Goal: Transaction & Acquisition: Purchase product/service

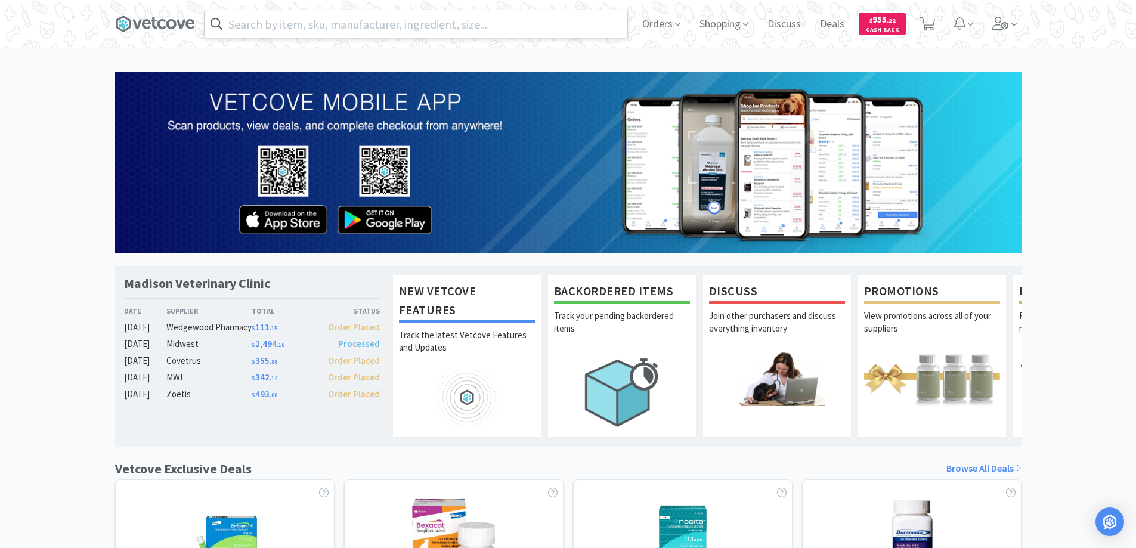
click at [235, 24] on input "text" at bounding box center [416, 23] width 423 height 27
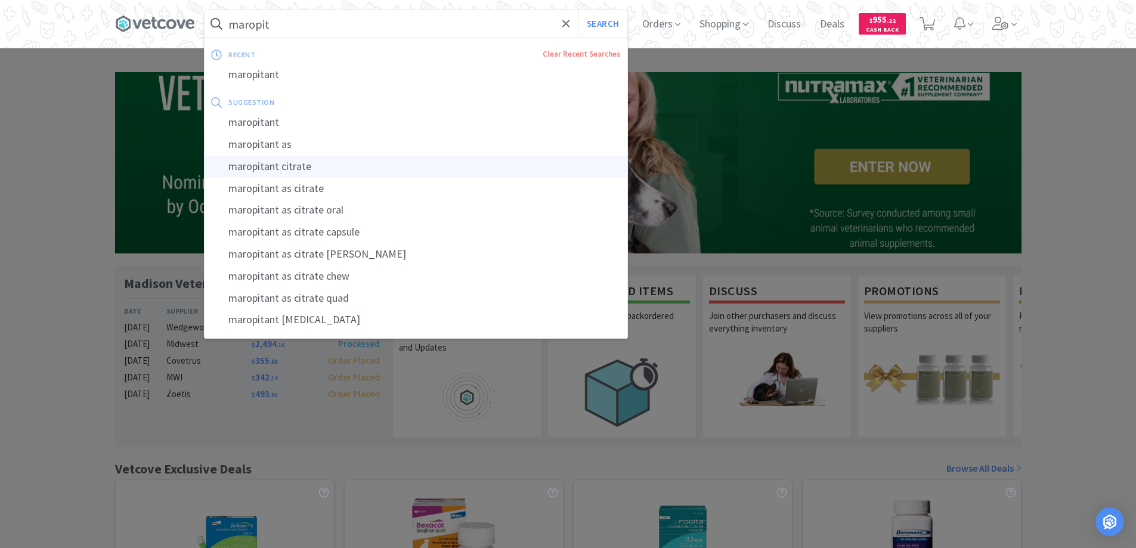
click at [252, 165] on div "maropitant citrate" at bounding box center [416, 167] width 423 height 22
type input "maropitant citrate"
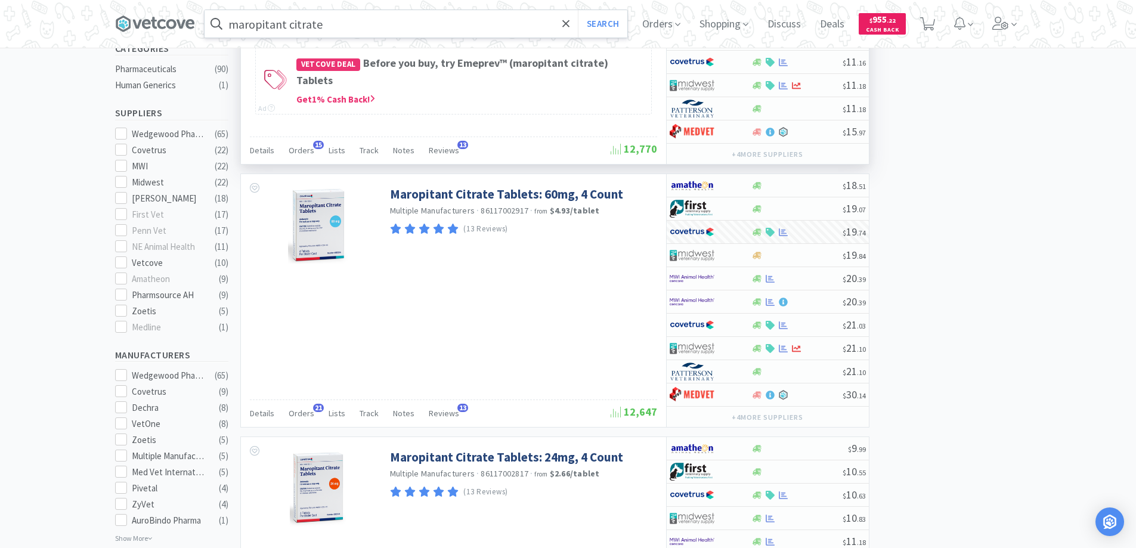
scroll to position [477, 0]
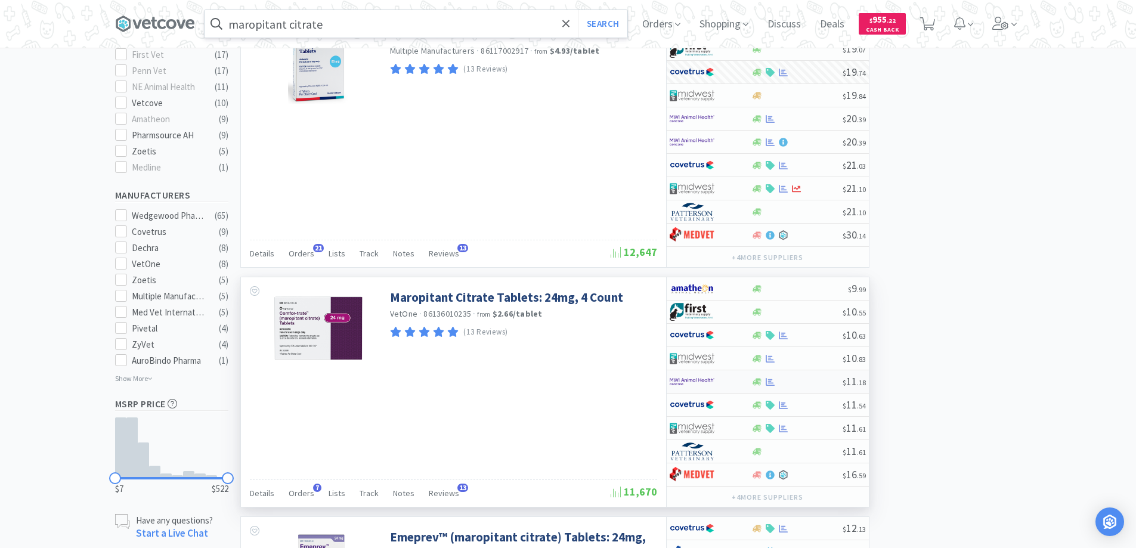
click at [730, 382] on div at bounding box center [703, 382] width 66 height 20
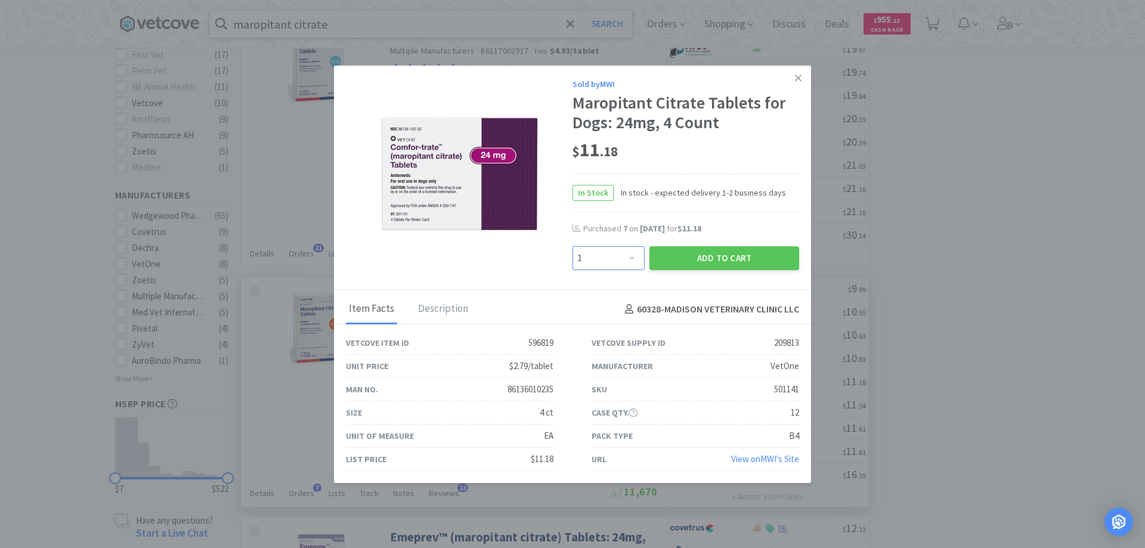
click at [623, 256] on select "Enter Quantity 1 2 3 4 5 6 7 8 9 10 11 12 13 14 15 16 17 18 19 20 Enter Quantity" at bounding box center [609, 258] width 72 height 24
select select "8"
click at [573, 246] on select "Enter Quantity 1 2 3 4 5 6 7 8 9 10 11 12 13 14 15 16 17 18 19 20 Enter Quantity" at bounding box center [609, 258] width 72 height 24
click at [693, 255] on button "Add to Cart" at bounding box center [724, 258] width 150 height 24
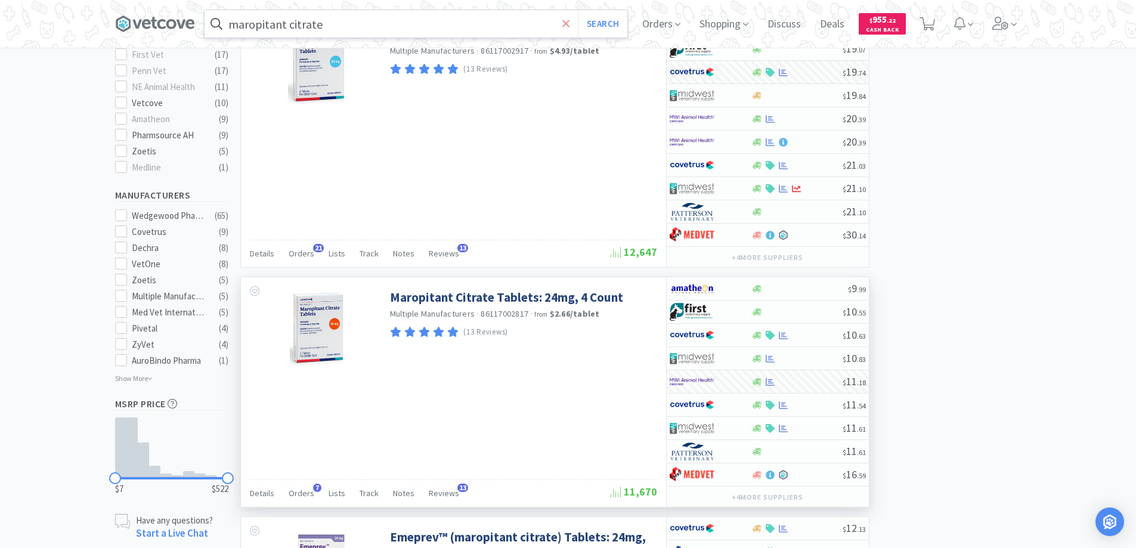
click at [570, 22] on icon at bounding box center [566, 24] width 8 height 12
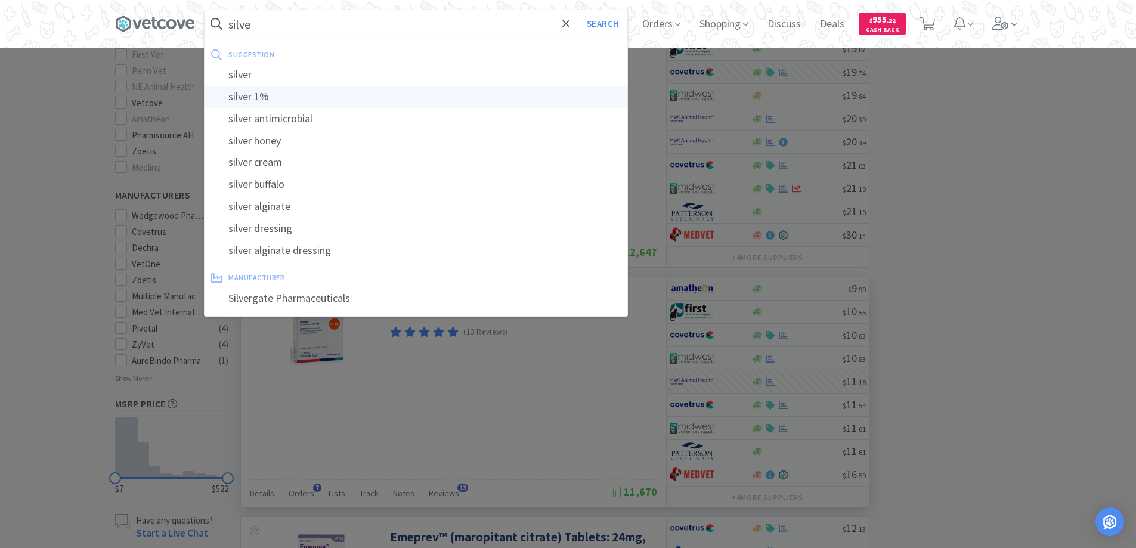
click at [252, 97] on div "silver 1%" at bounding box center [416, 97] width 423 height 22
type input "silver 1%"
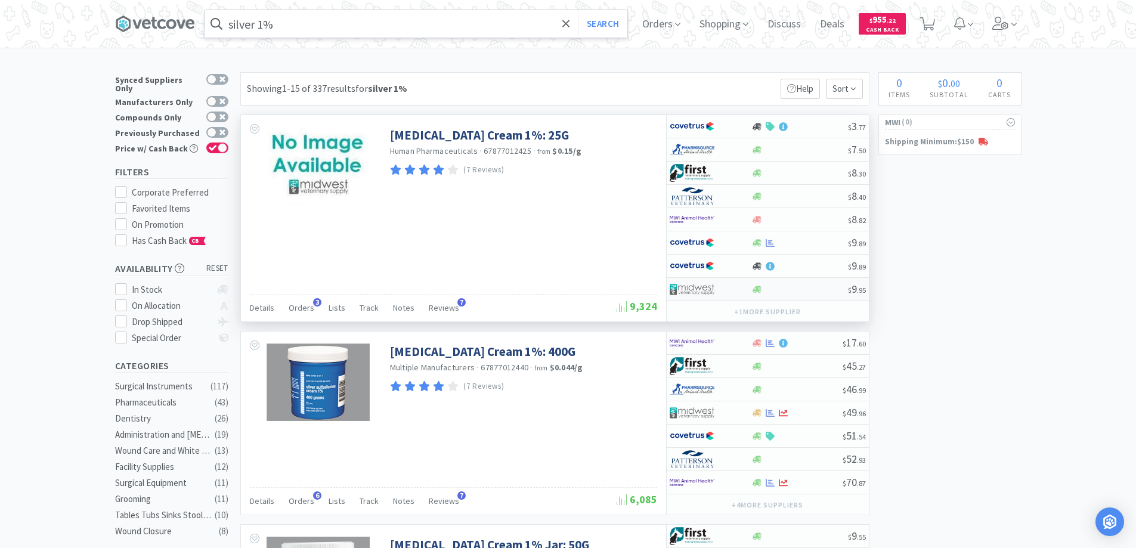
click at [744, 289] on div at bounding box center [711, 289] width 82 height 20
select select "1"
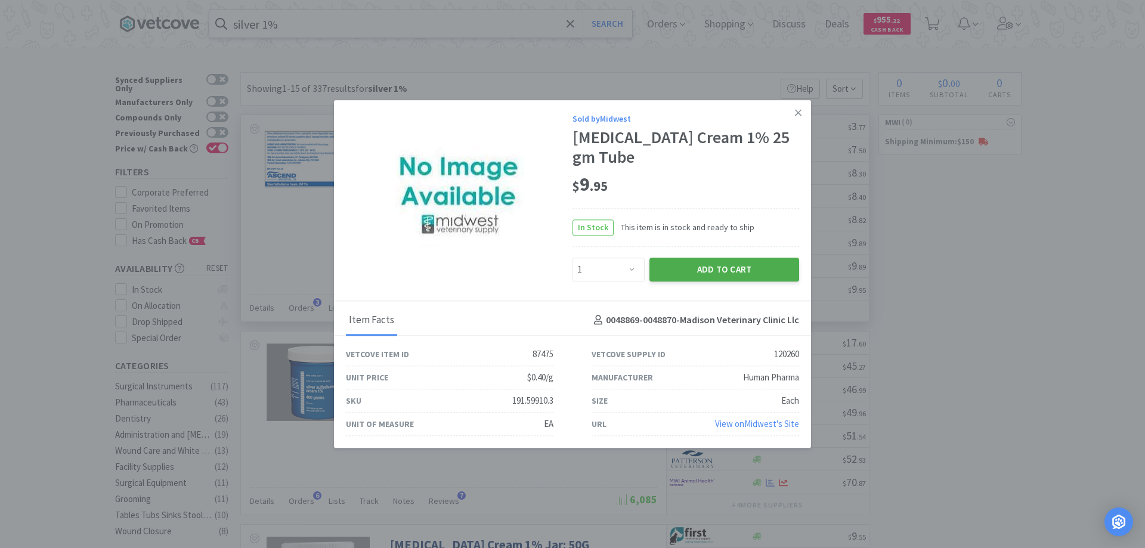
click at [709, 262] on button "Add to Cart" at bounding box center [724, 270] width 150 height 24
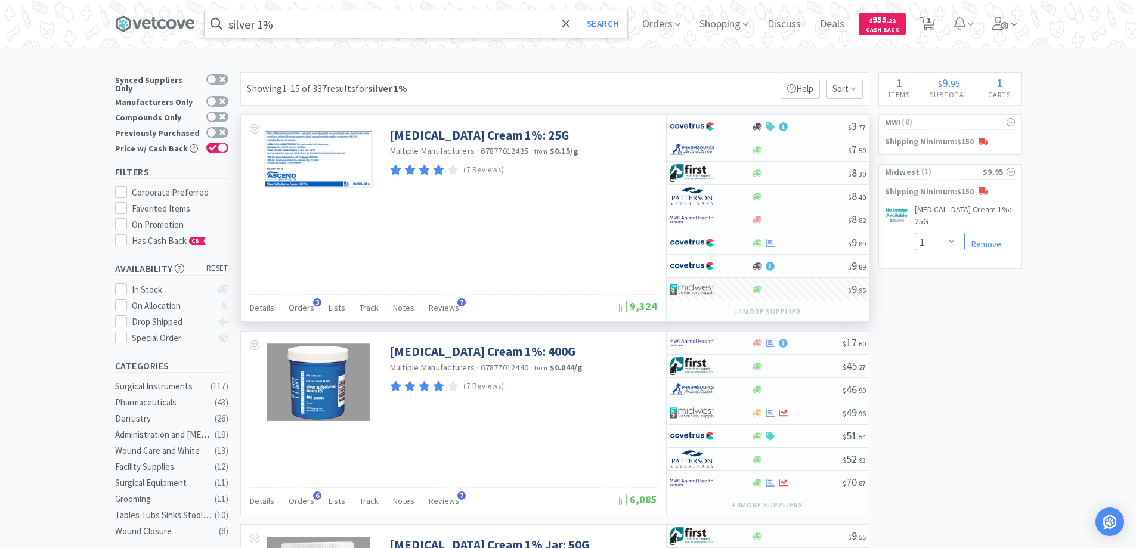
click at [948, 242] on select "Enter Quantity 1 2 3 4 5 6 7 8 9 10 11 12 13 14 15 16 17 18 19 20 Enter Quantity" at bounding box center [940, 242] width 50 height 18
click at [915, 233] on select "Enter Quantity 1 2 3 4 5 6 7 8 9 10 11 12 13 14 15 16 17 18 19 20 Enter Quantity" at bounding box center [940, 242] width 50 height 18
select select "2"
click at [569, 23] on icon at bounding box center [565, 23] width 7 height 7
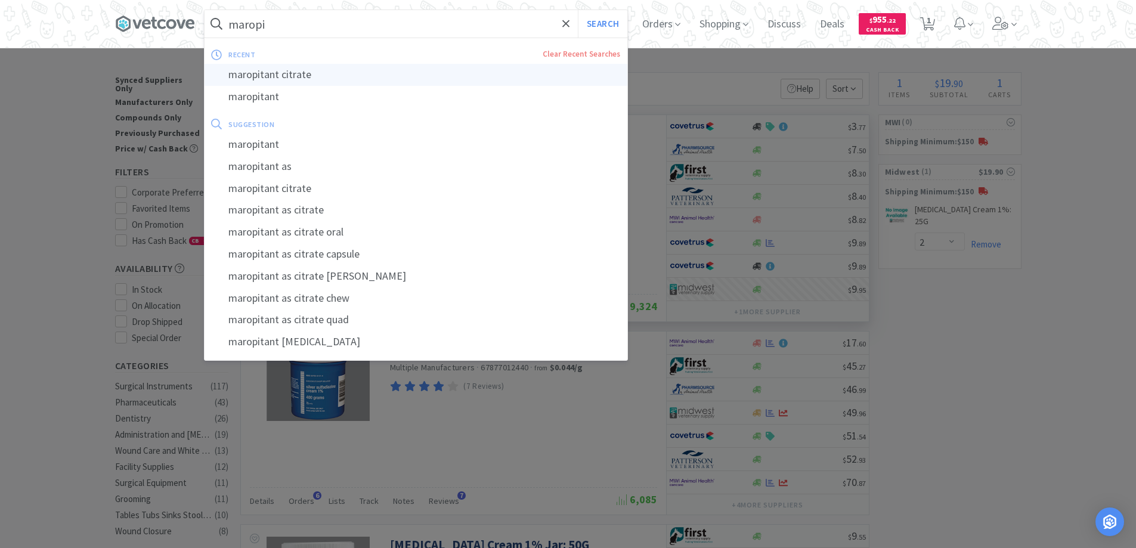
click at [263, 72] on div "maropitant citrate" at bounding box center [416, 75] width 423 height 22
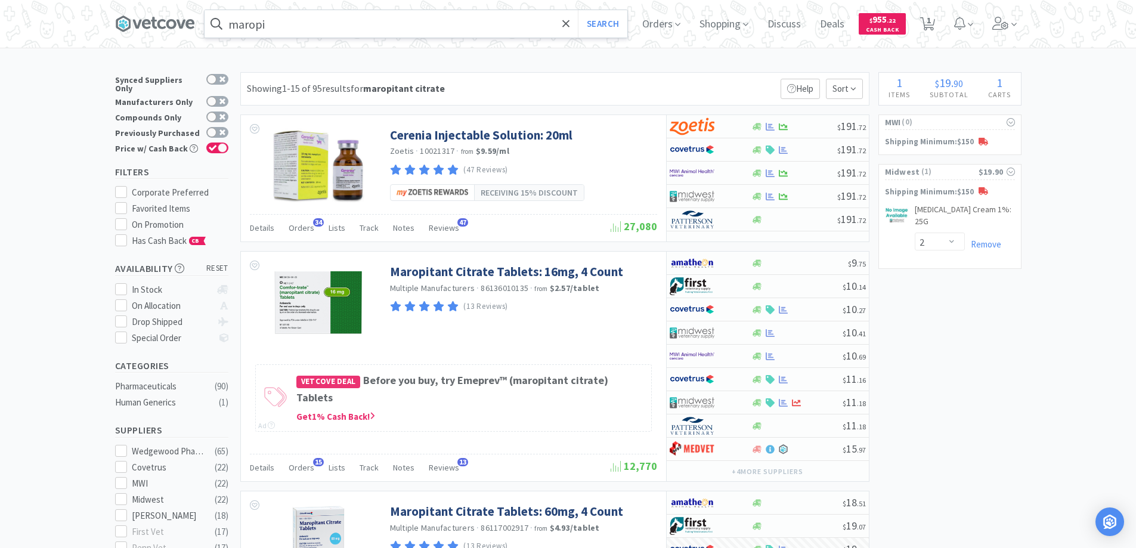
type input "maropitant citrate"
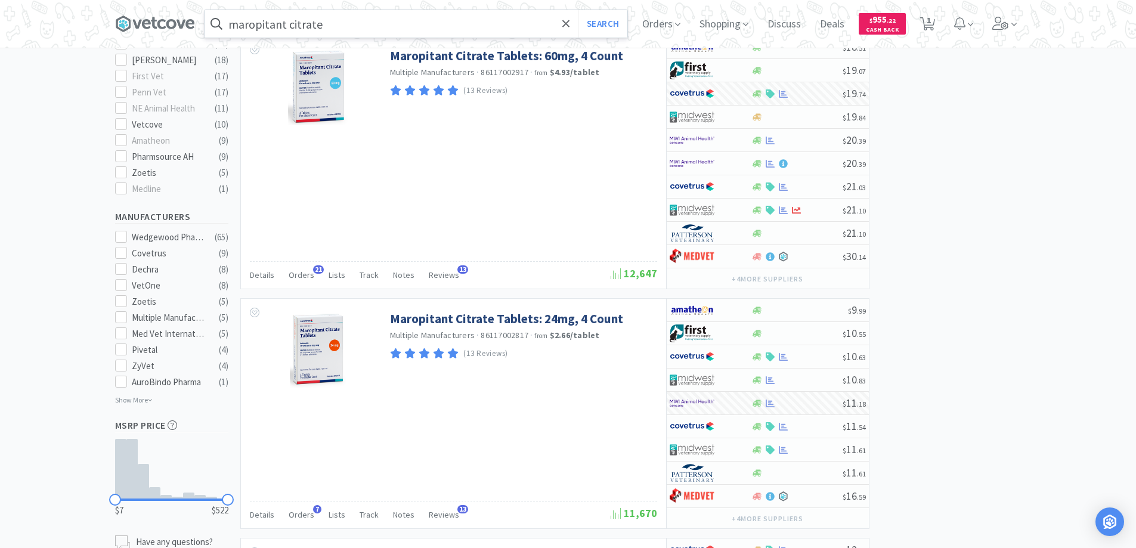
scroll to position [477, 0]
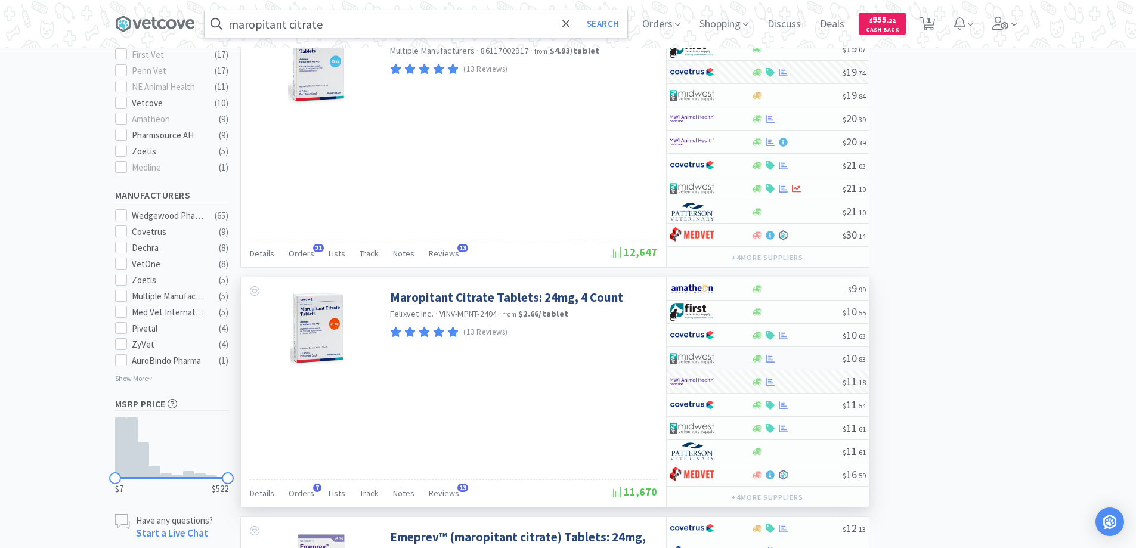
click at [725, 355] on div at bounding box center [703, 358] width 66 height 20
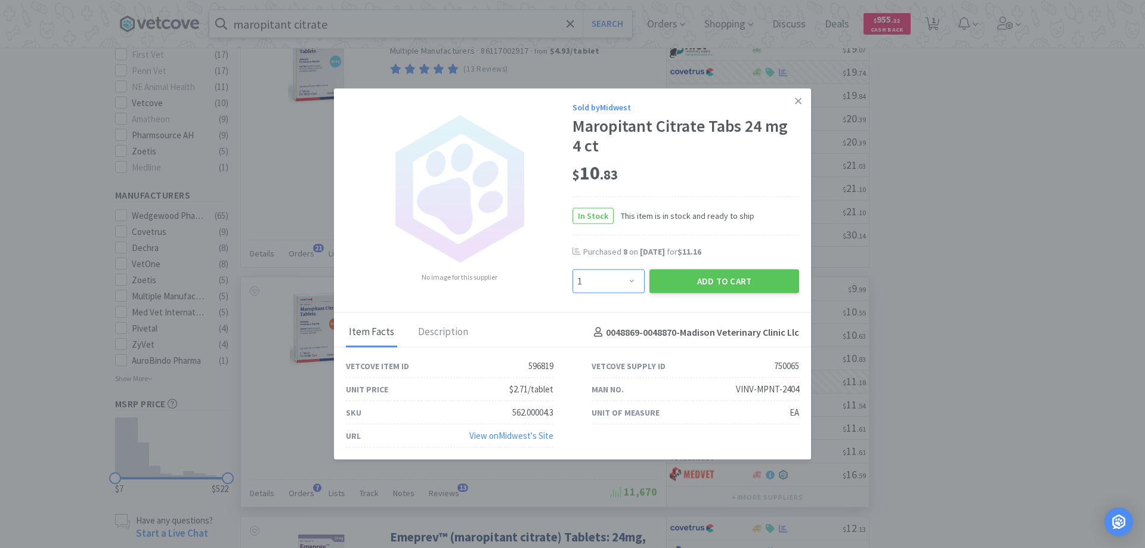
click at [630, 280] on select "Enter Quantity 1 2 3 4 5 6 7 8 9 10 11 12 13 14 15 16 17 18 19 20 Enter Quantity" at bounding box center [609, 282] width 72 height 24
select select "8"
click at [573, 270] on select "Enter Quantity 1 2 3 4 5 6 7 8 9 10 11 12 13 14 15 16 17 18 19 20 Enter Quantity" at bounding box center [609, 282] width 72 height 24
click at [701, 283] on button "Add to Cart" at bounding box center [724, 282] width 150 height 24
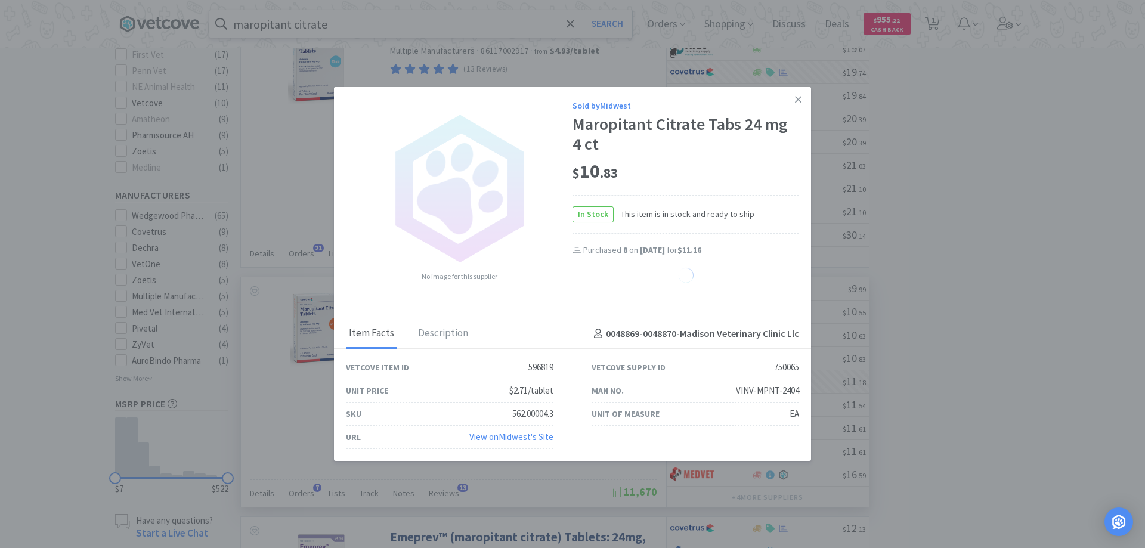
select select "8"
select select "2"
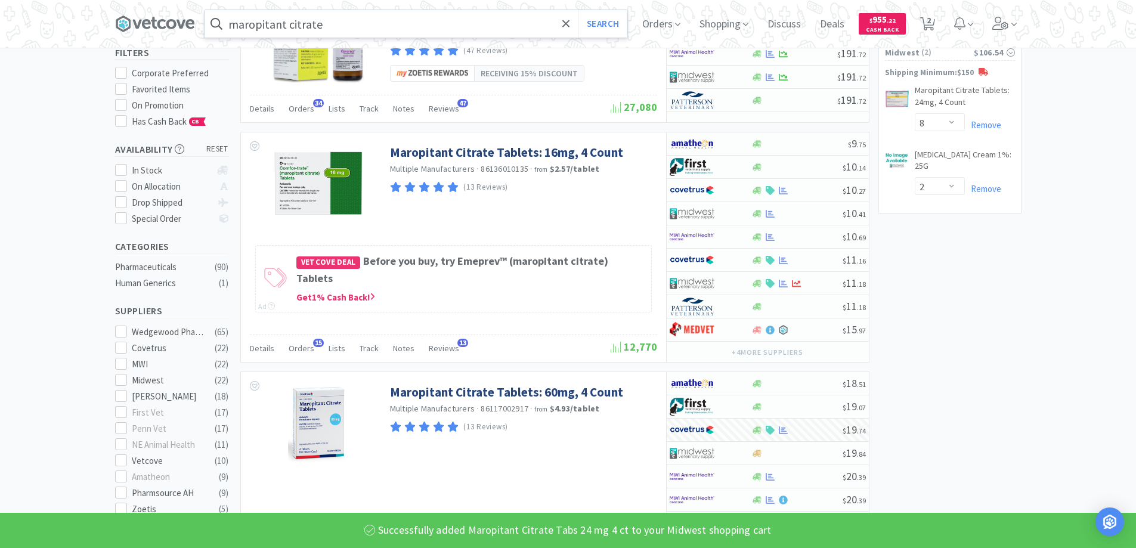
scroll to position [0, 0]
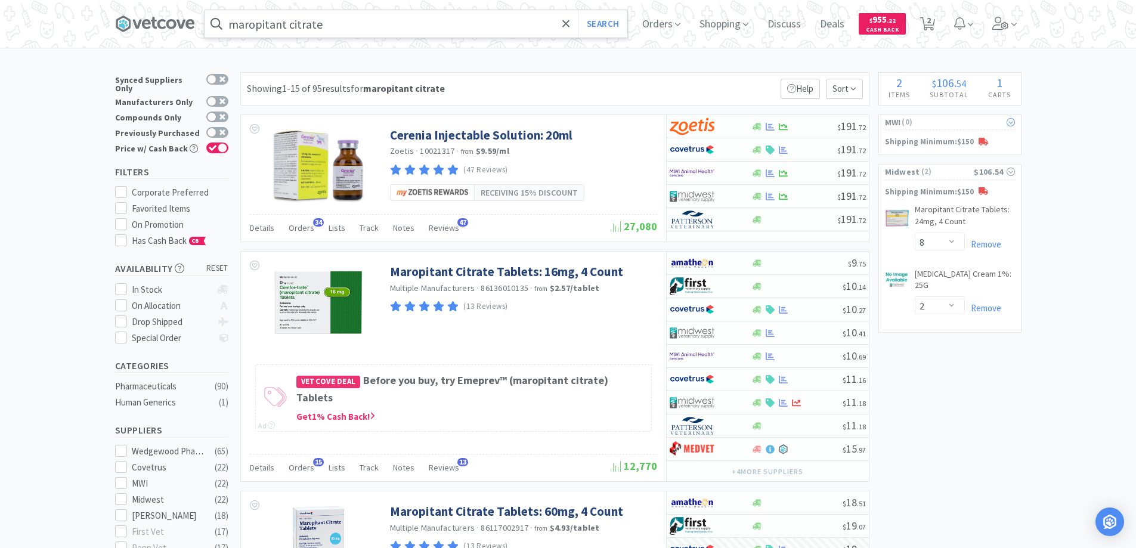
click at [934, 122] on span "( 0 )" at bounding box center [952, 122] width 103 height 12
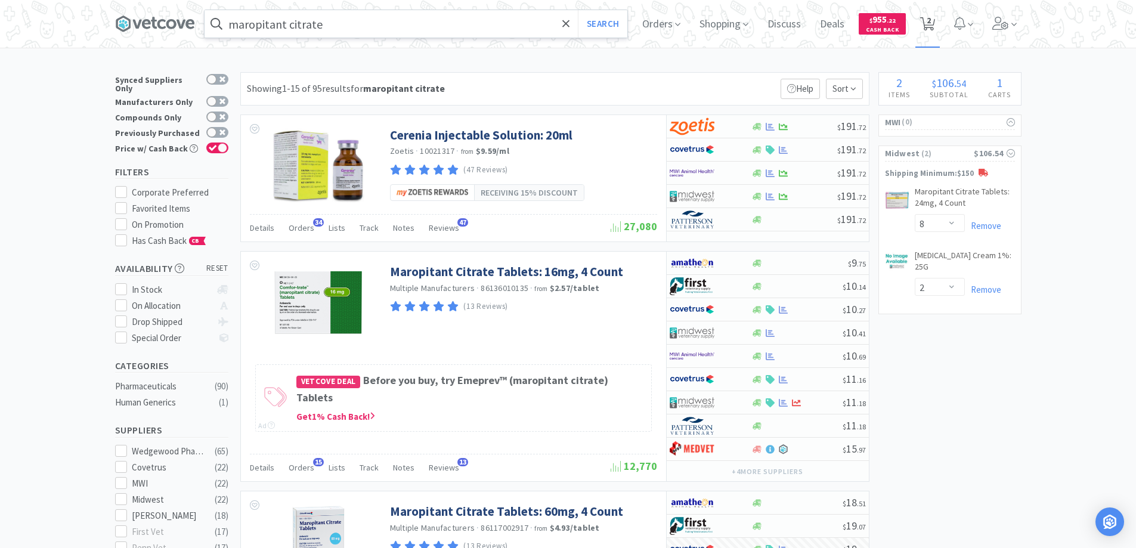
click at [931, 21] on span "2" at bounding box center [929, 20] width 4 height 48
select select "8"
select select "2"
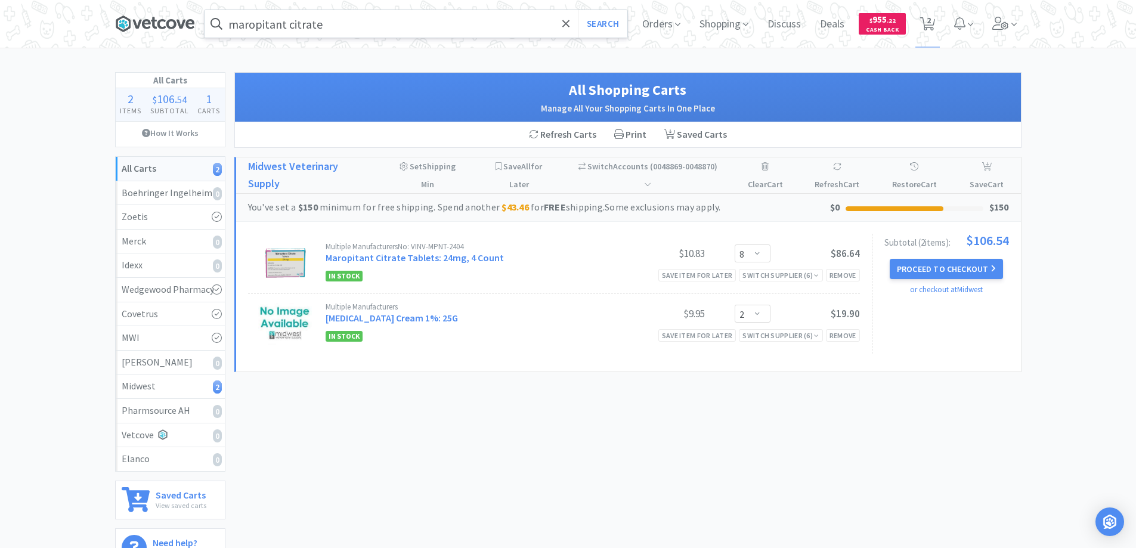
click at [164, 20] on icon at bounding box center [161, 24] width 8 height 10
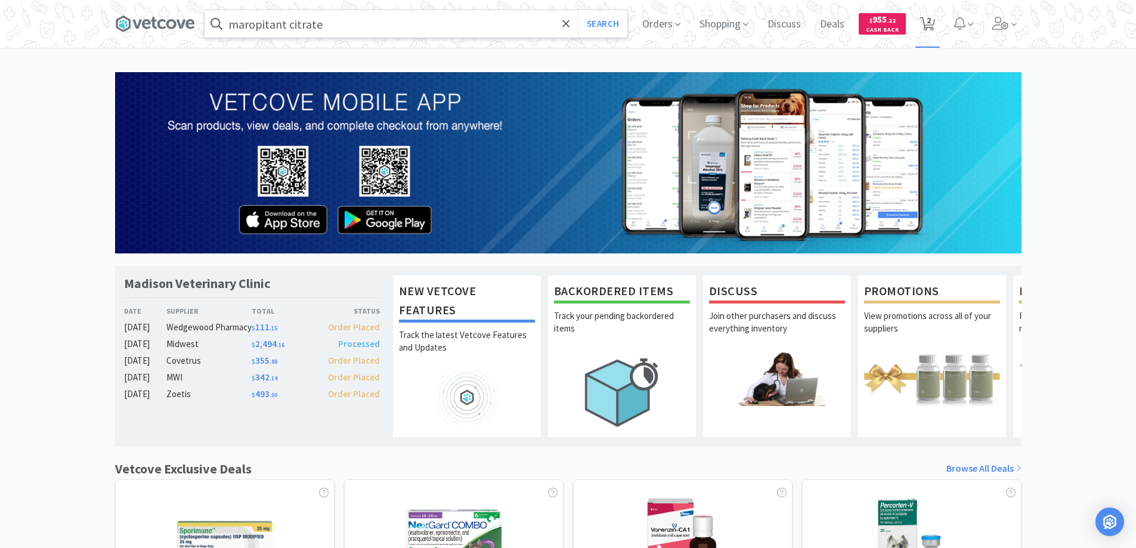
click at [927, 25] on span "2" at bounding box center [929, 20] width 4 height 48
select select "8"
select select "2"
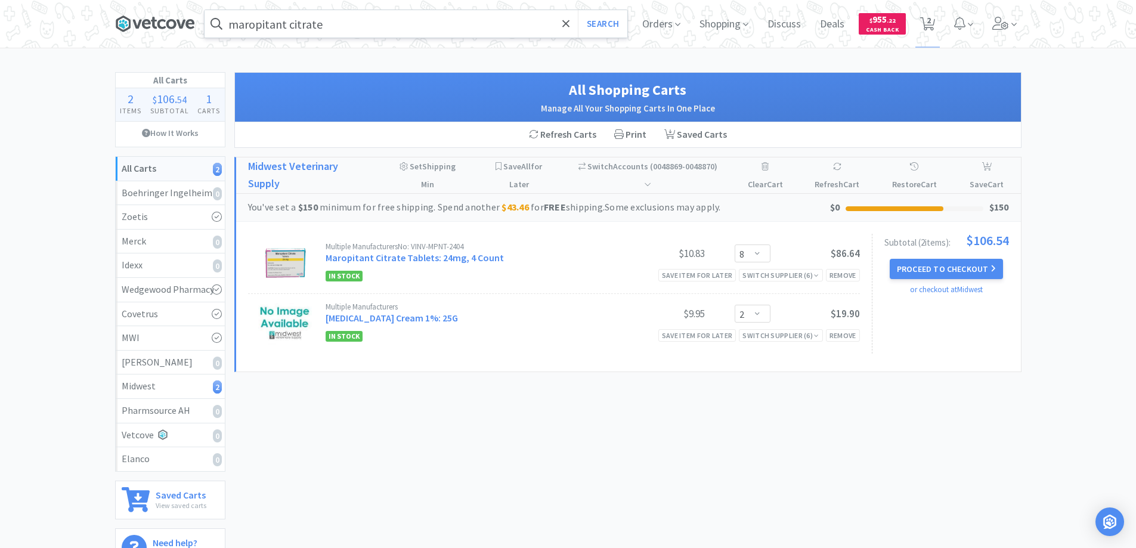
click at [159, 21] on icon at bounding box center [161, 24] width 8 height 10
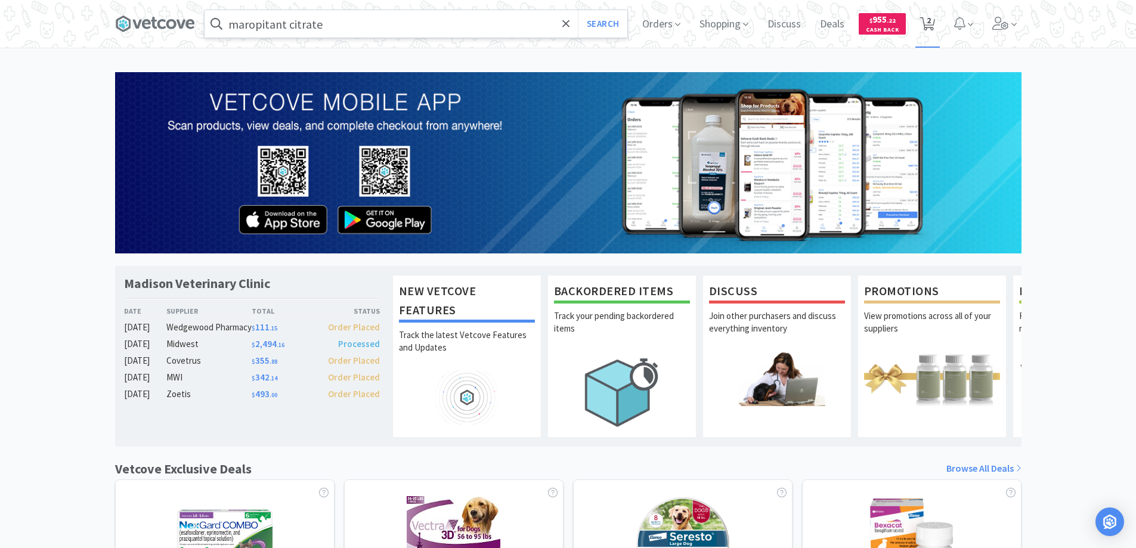
click at [926, 24] on icon at bounding box center [927, 23] width 15 height 13
select select "8"
select select "2"
